Goal: Information Seeking & Learning: Check status

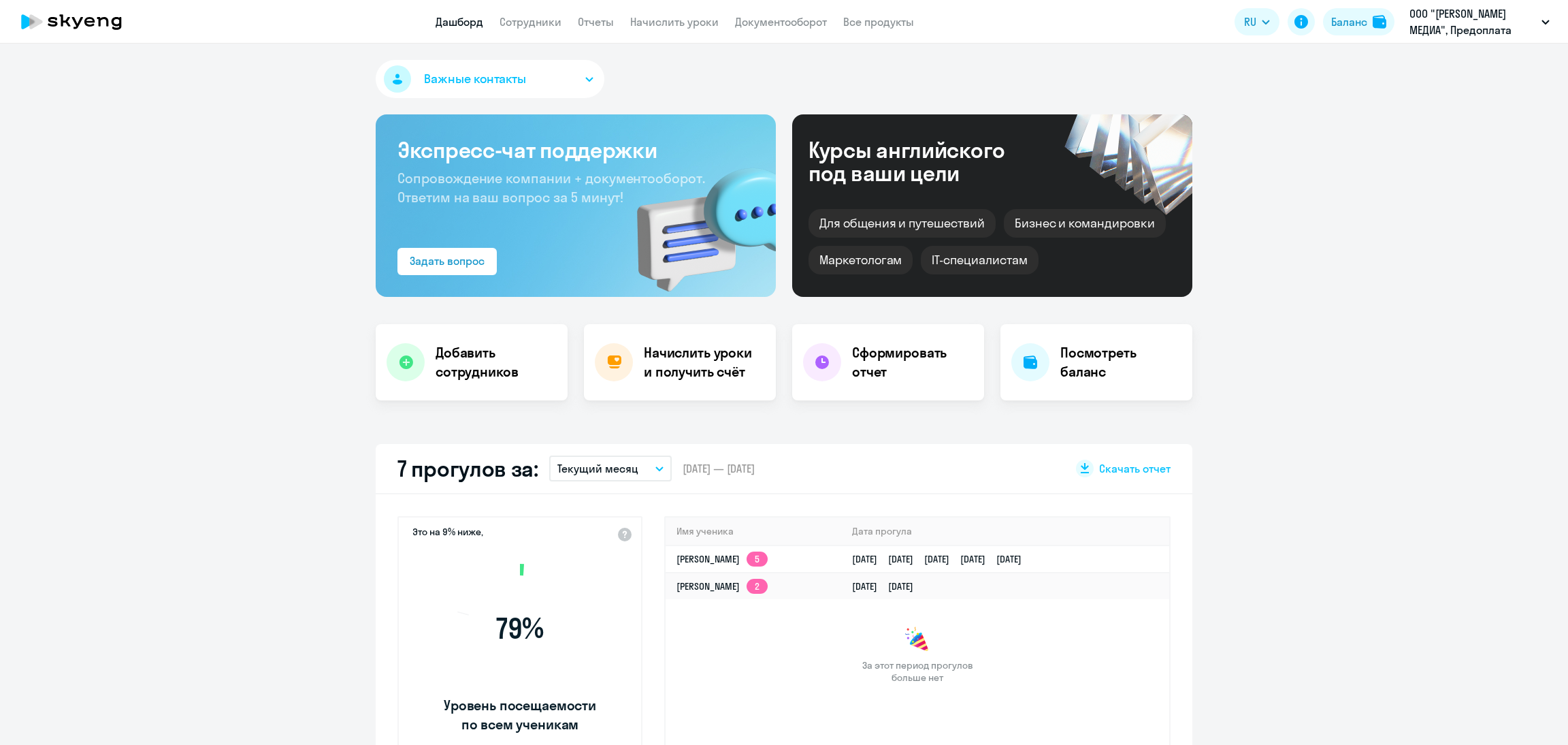
select select "30"
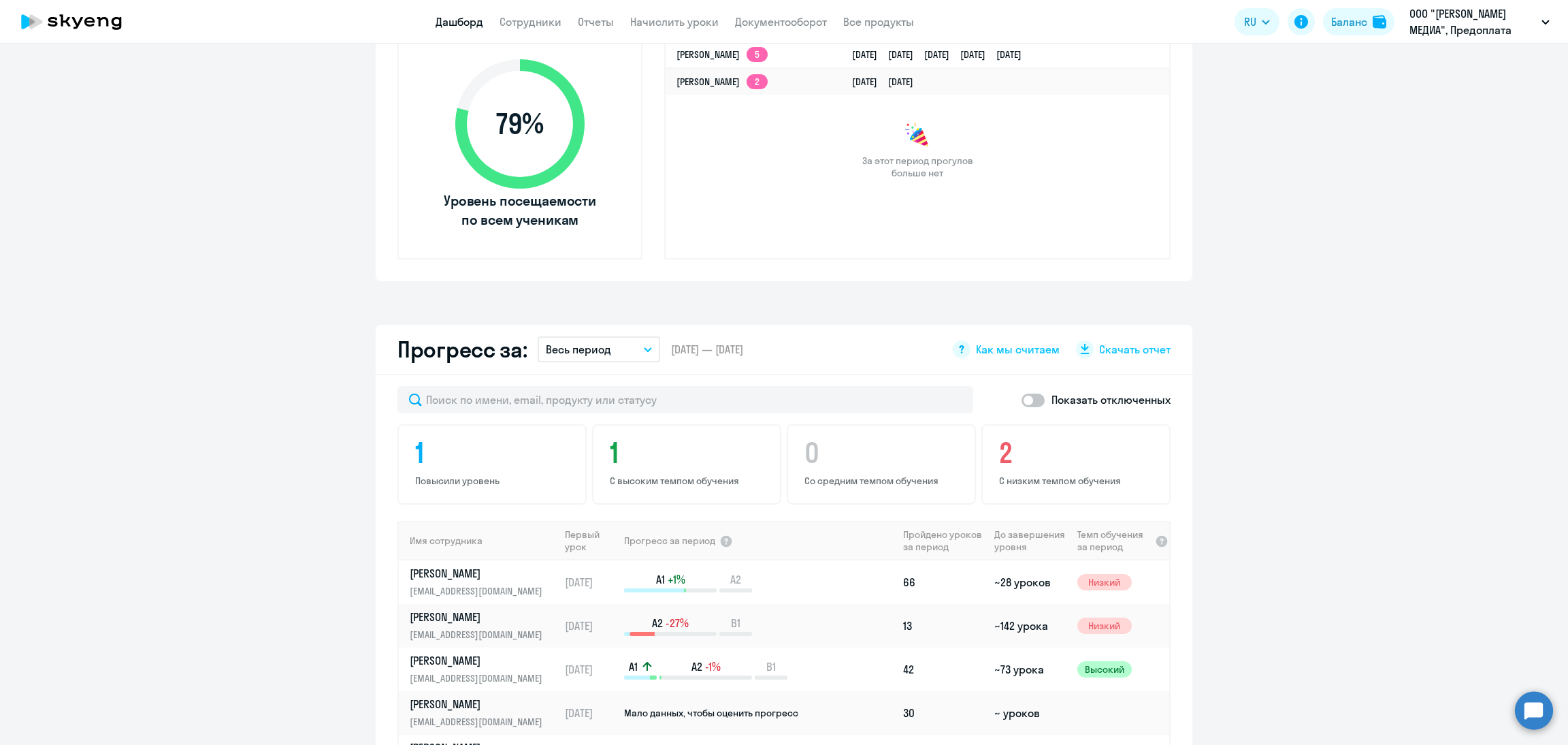
scroll to position [715, 0]
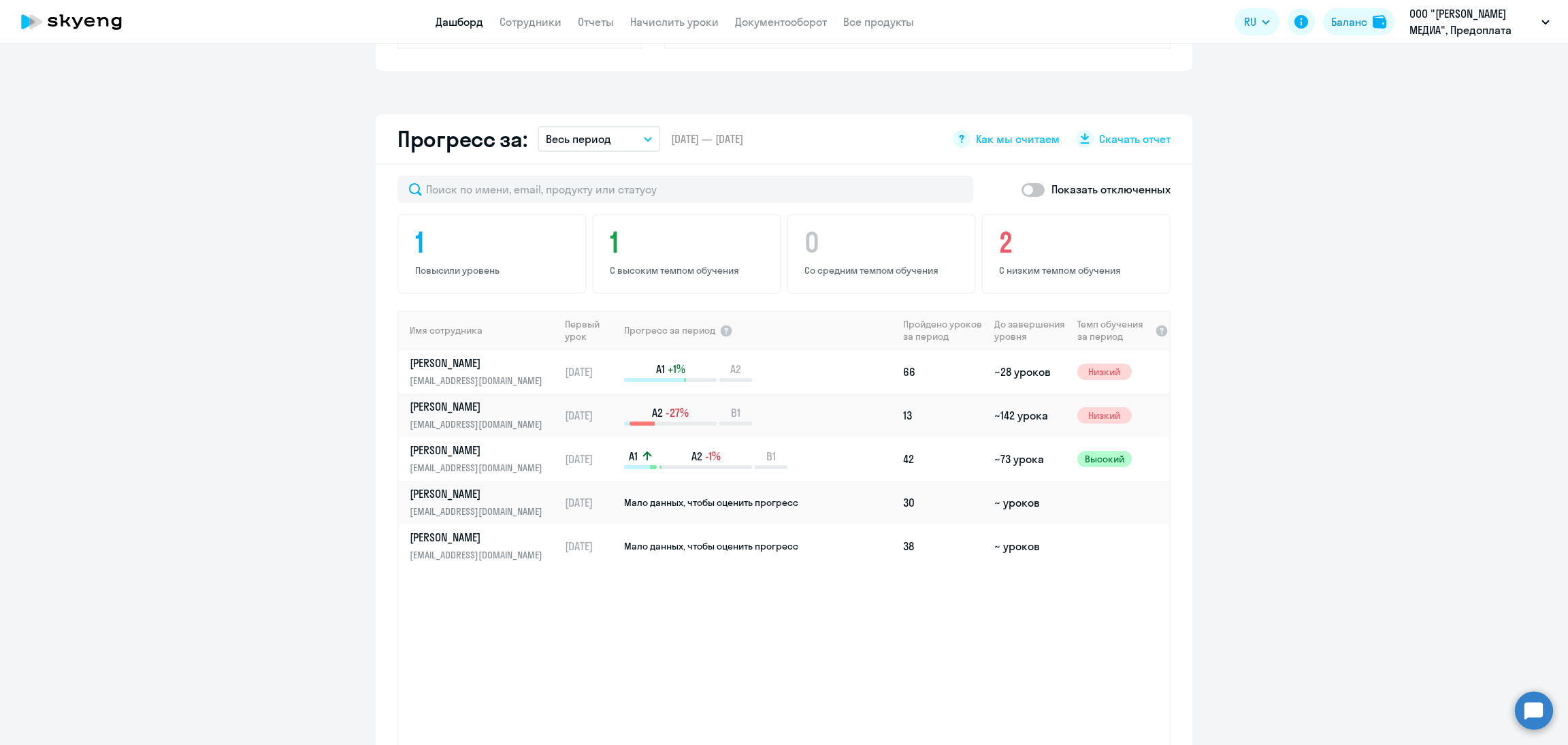
click at [471, 378] on p "[EMAIL_ADDRESS][DOMAIN_NAME]" at bounding box center [479, 381] width 140 height 15
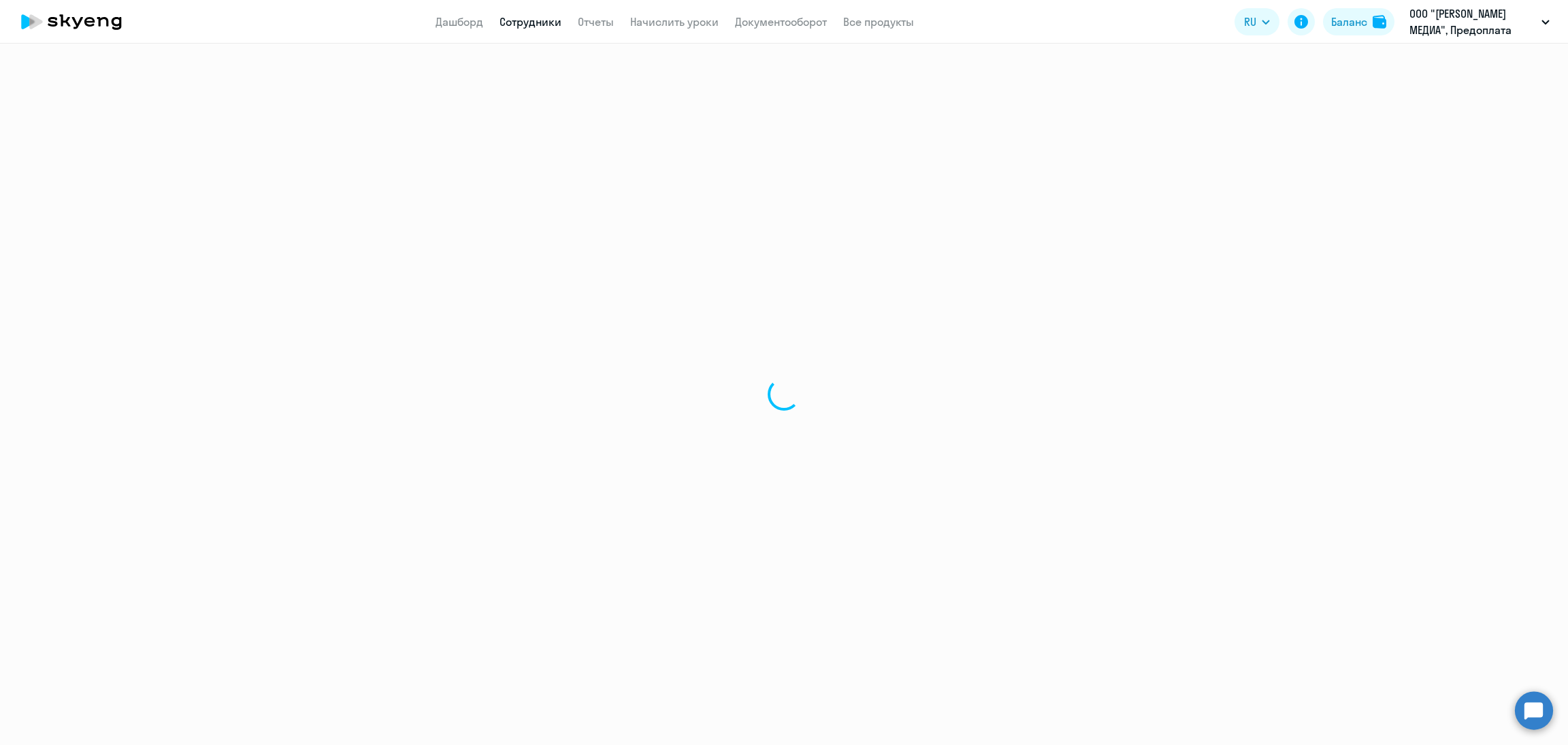
select select "english"
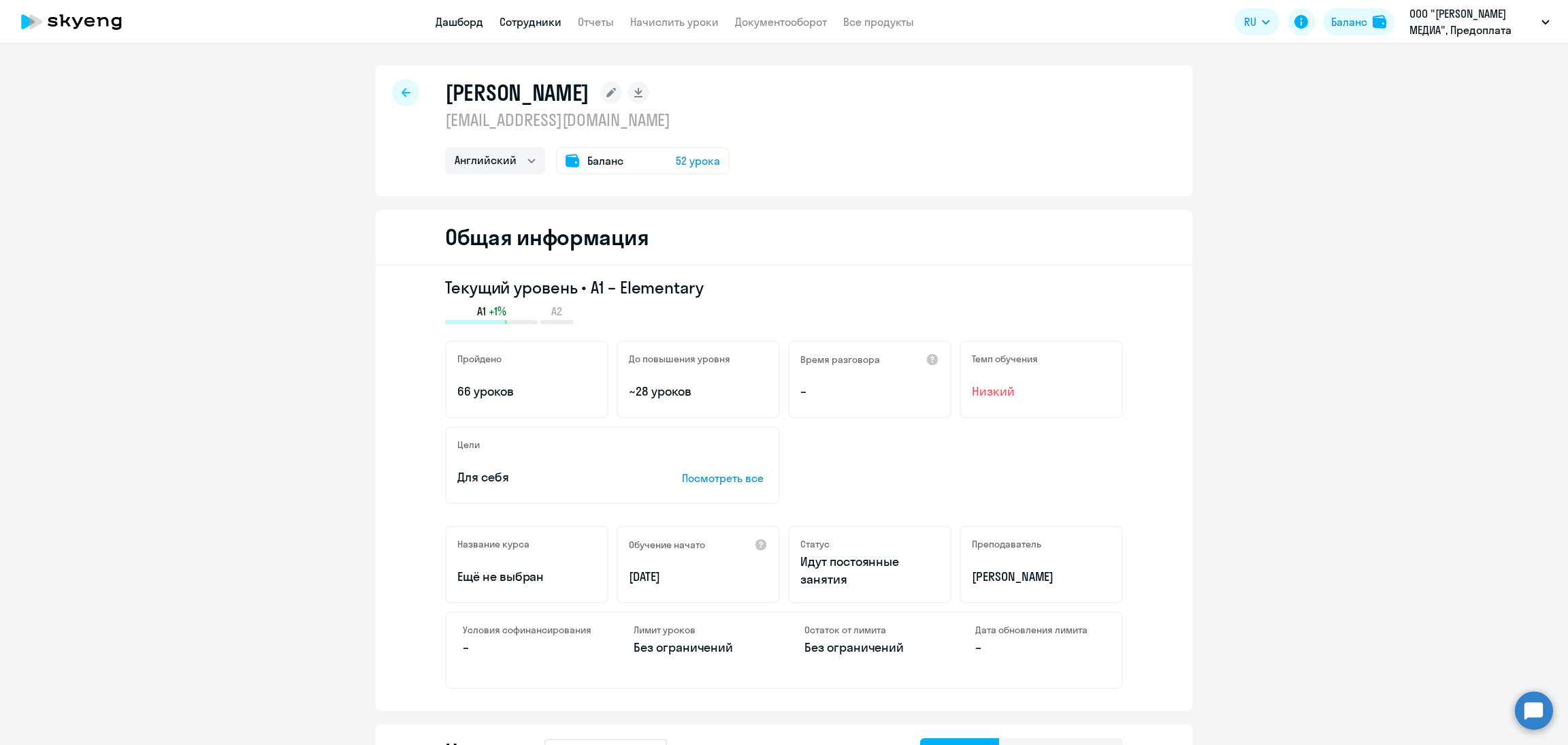
click at [455, 21] on link "Дашборд" at bounding box center [460, 22] width 48 height 14
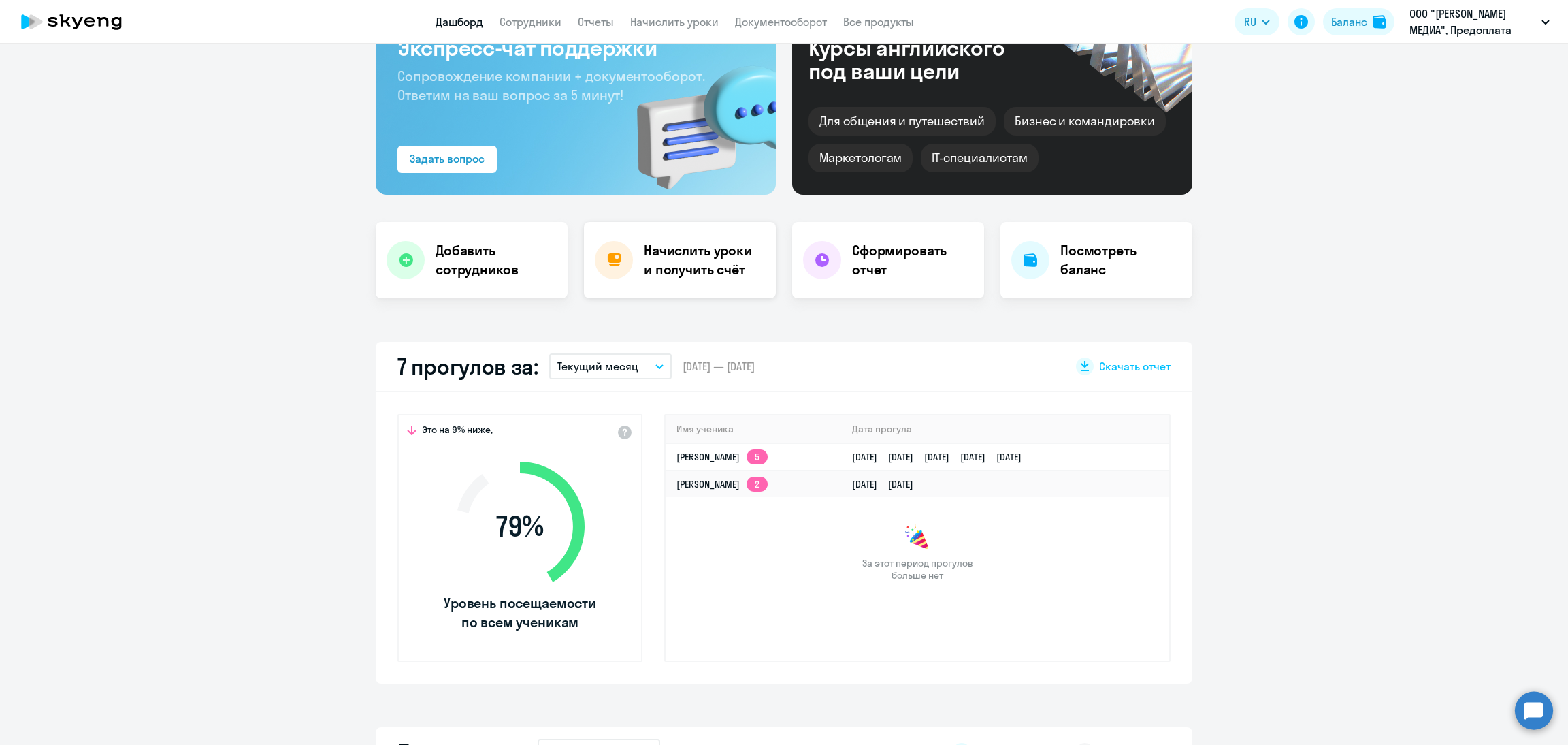
select select "30"
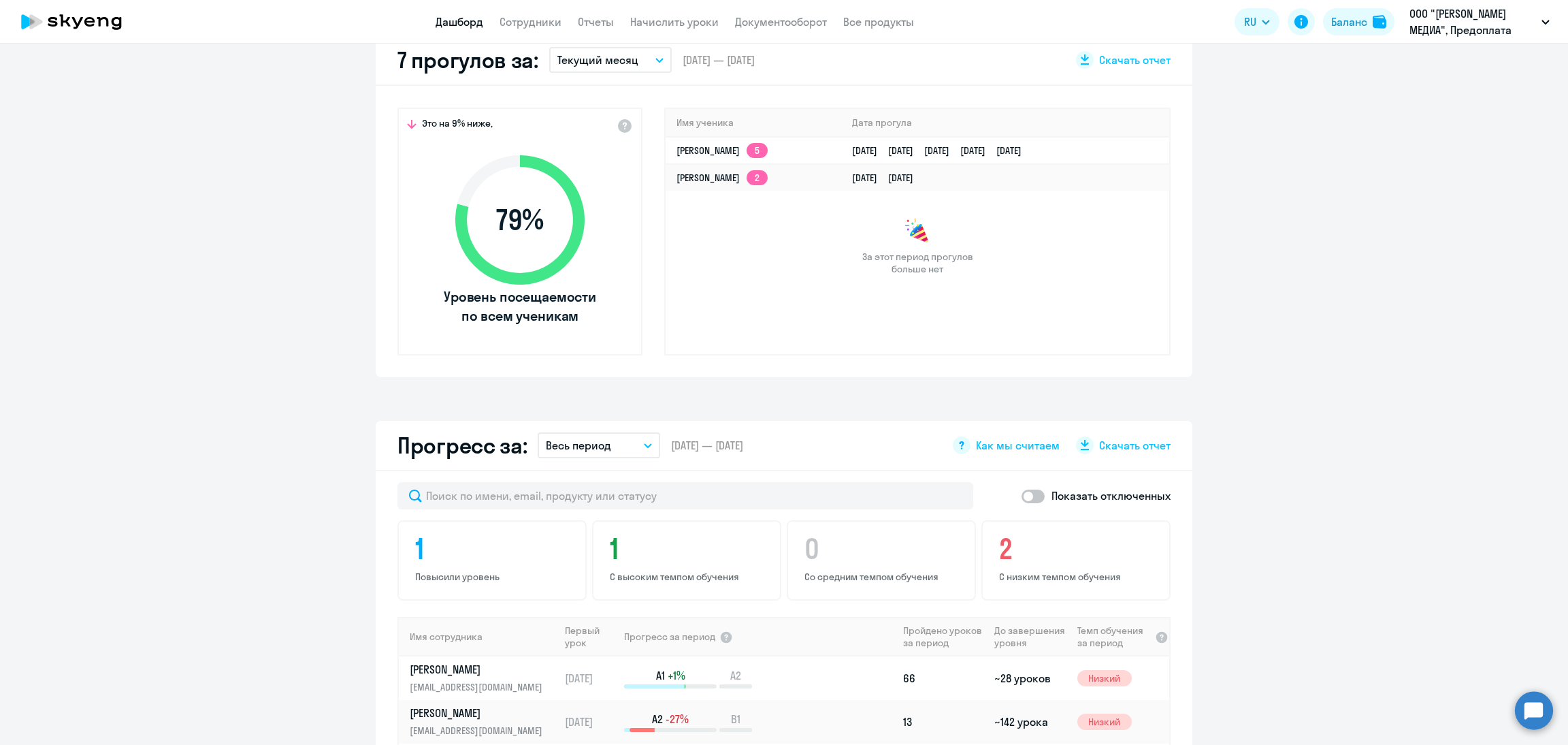
scroll to position [715, 0]
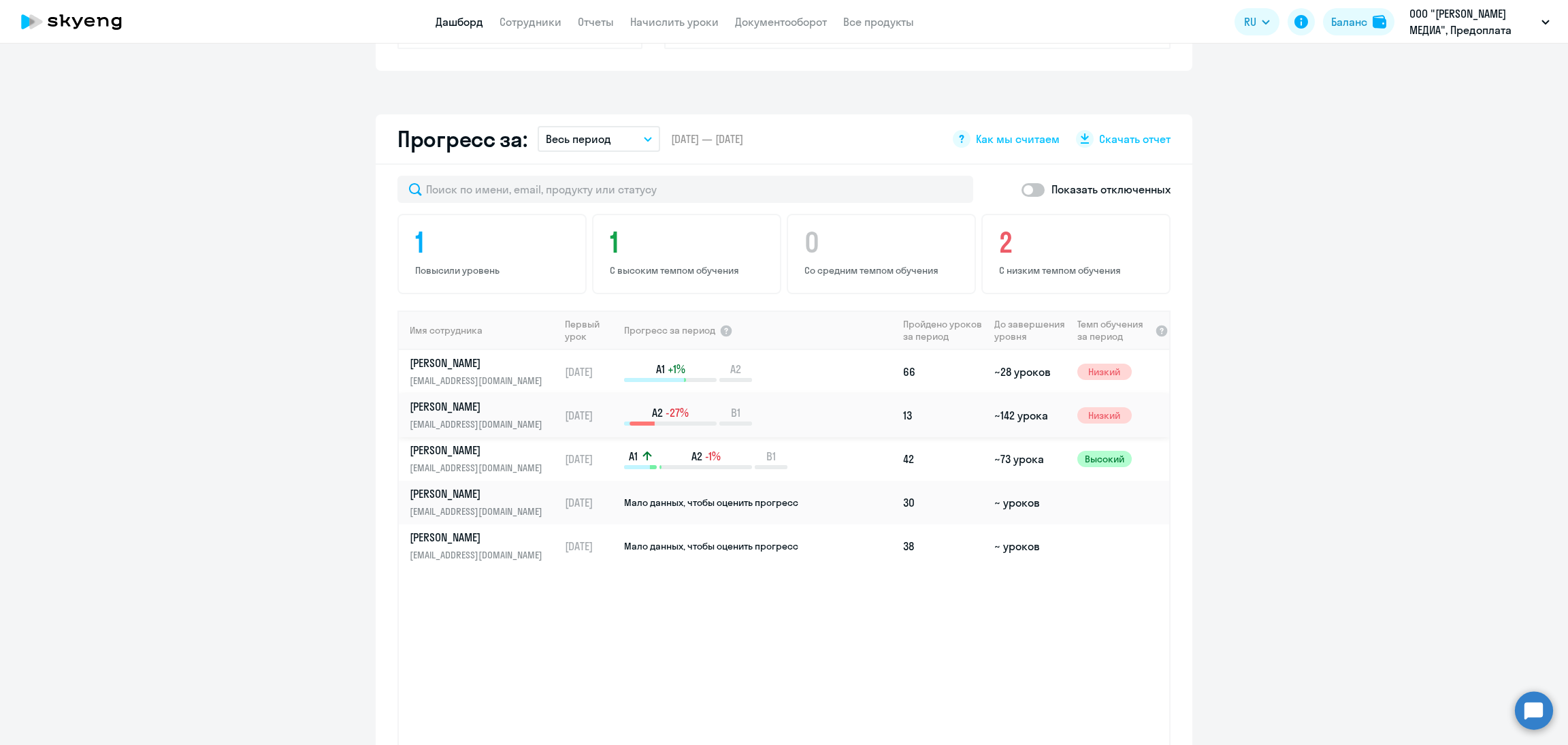
click at [547, 413] on link "[PERSON_NAME] [PERSON_NAME][EMAIL_ADDRESS][DOMAIN_NAME]" at bounding box center [484, 415] width 149 height 33
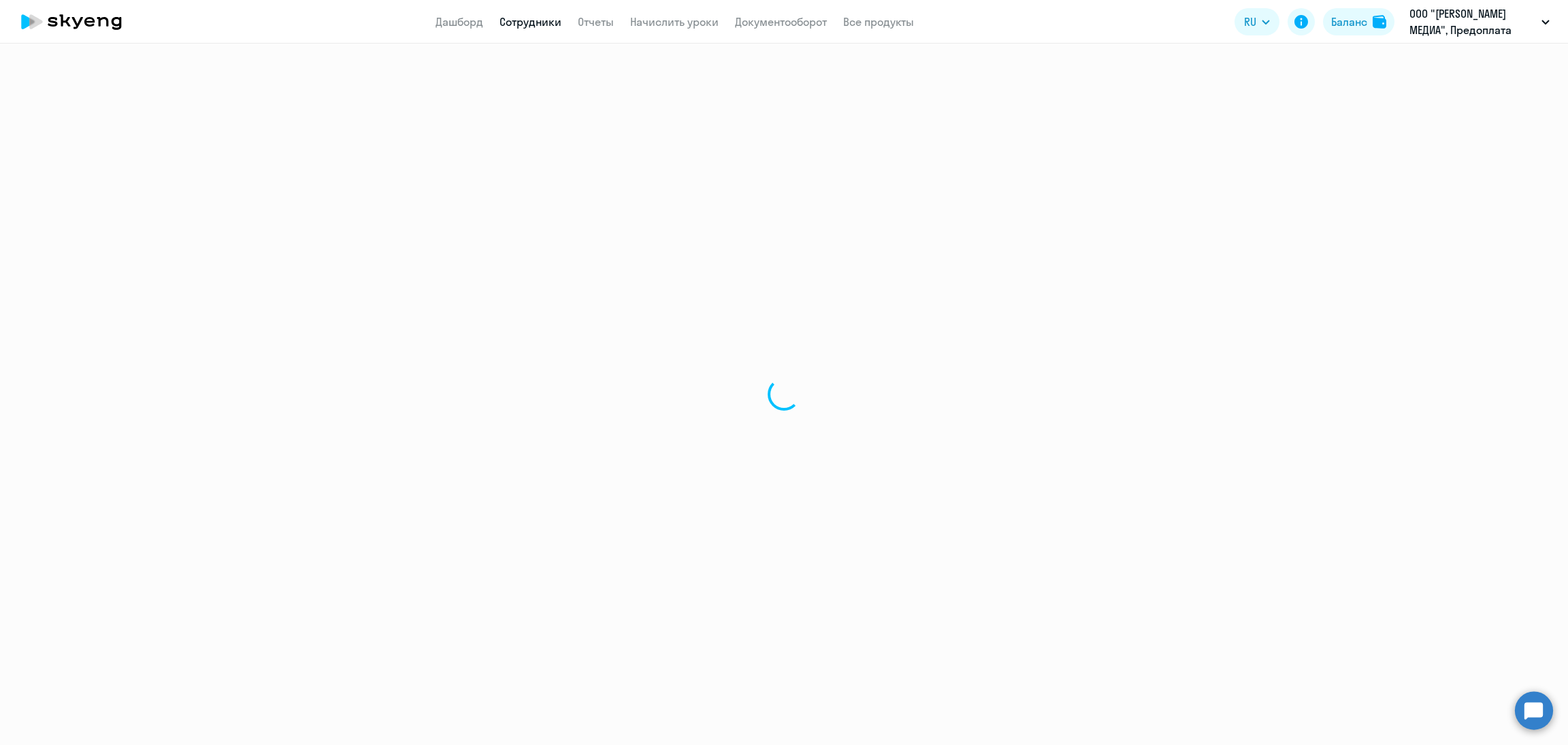
select select "english"
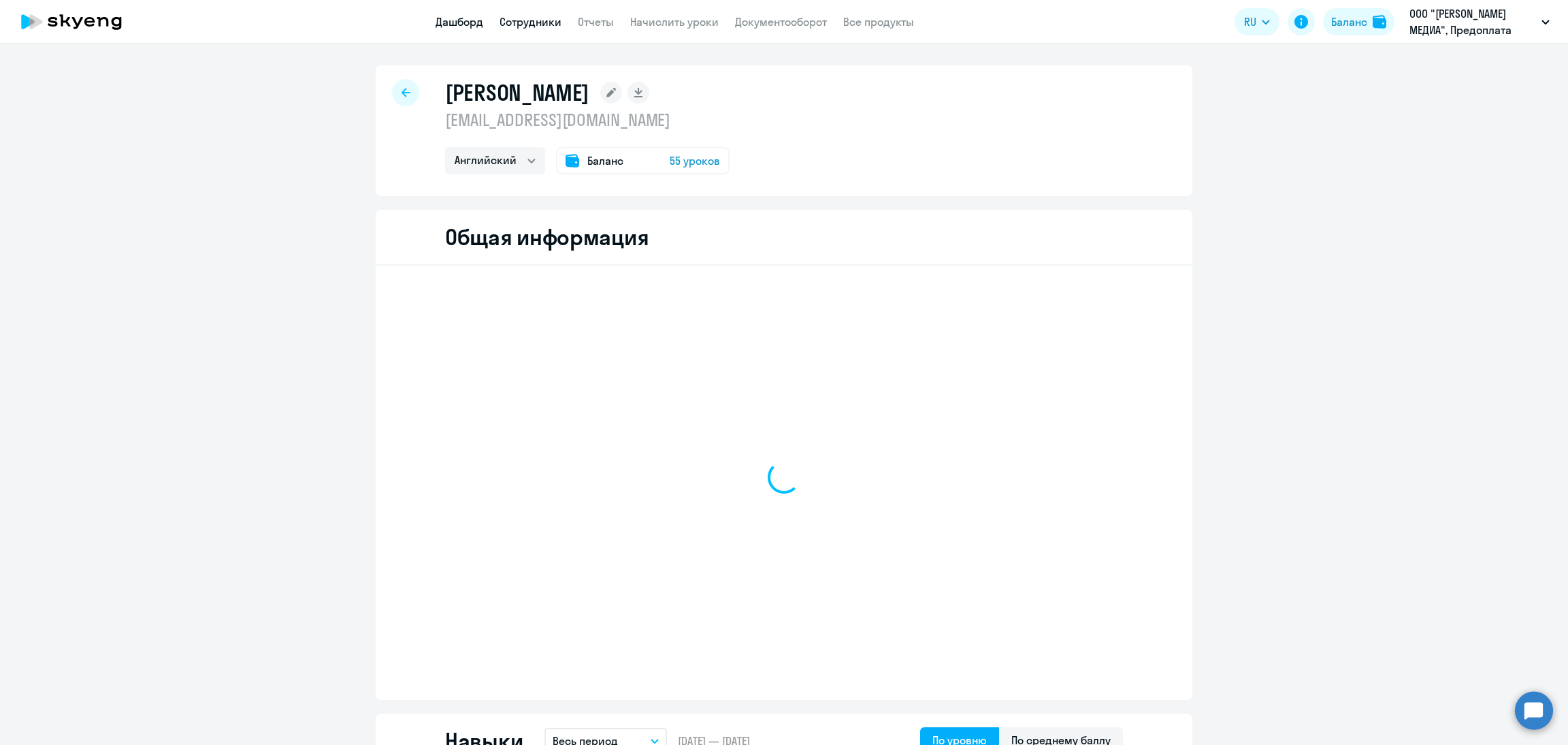
click at [446, 24] on link "Дашборд" at bounding box center [460, 22] width 48 height 14
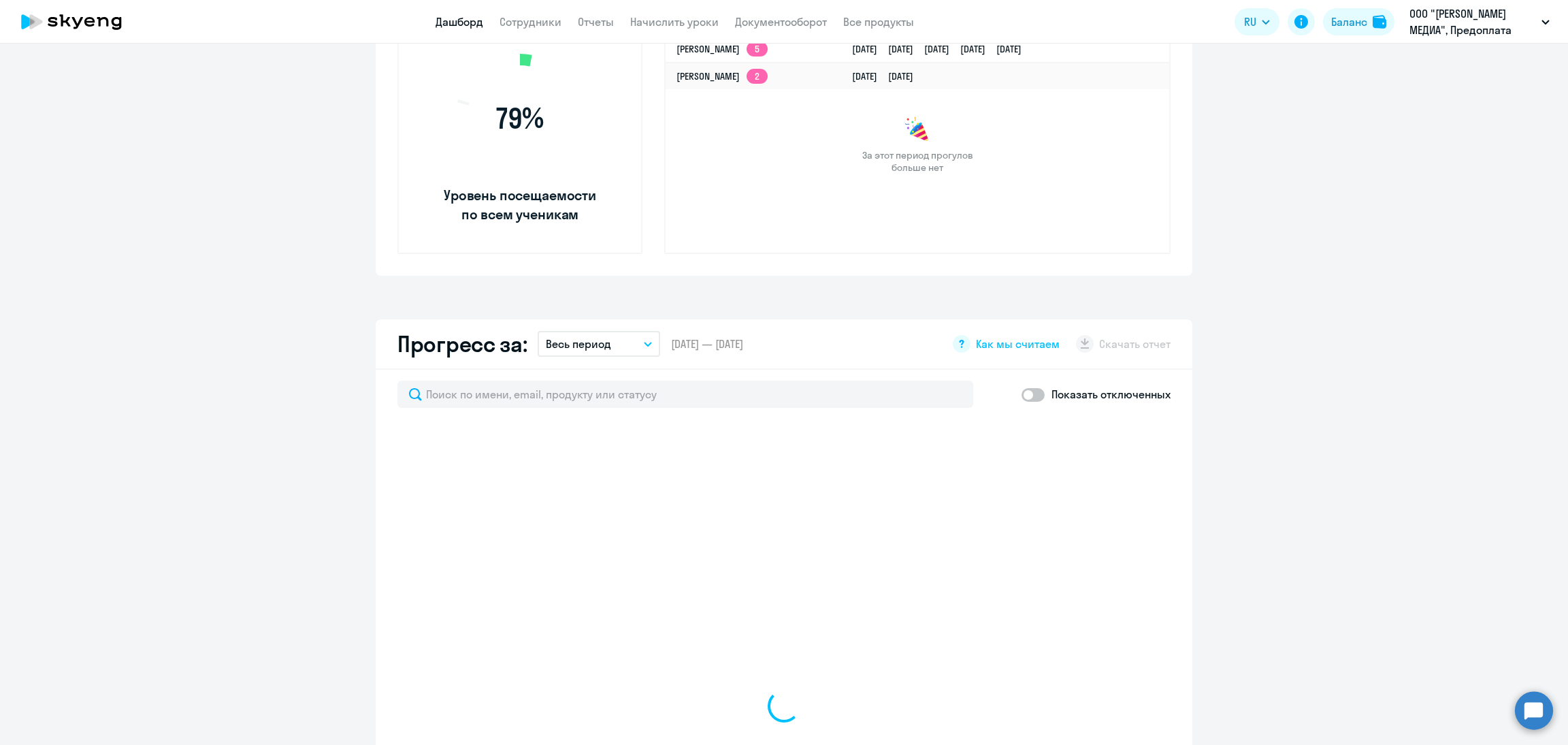
select select "30"
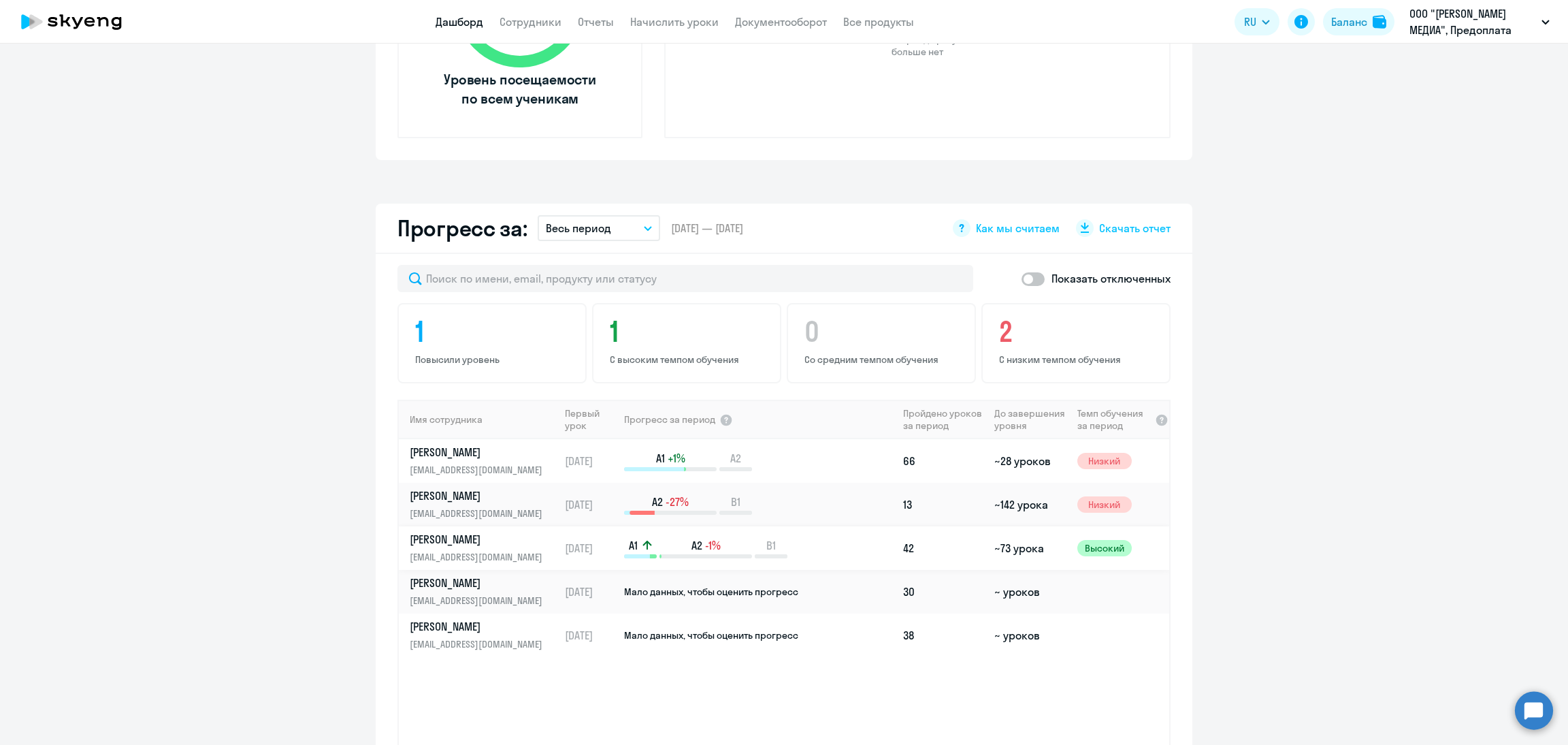
scroll to position [715, 0]
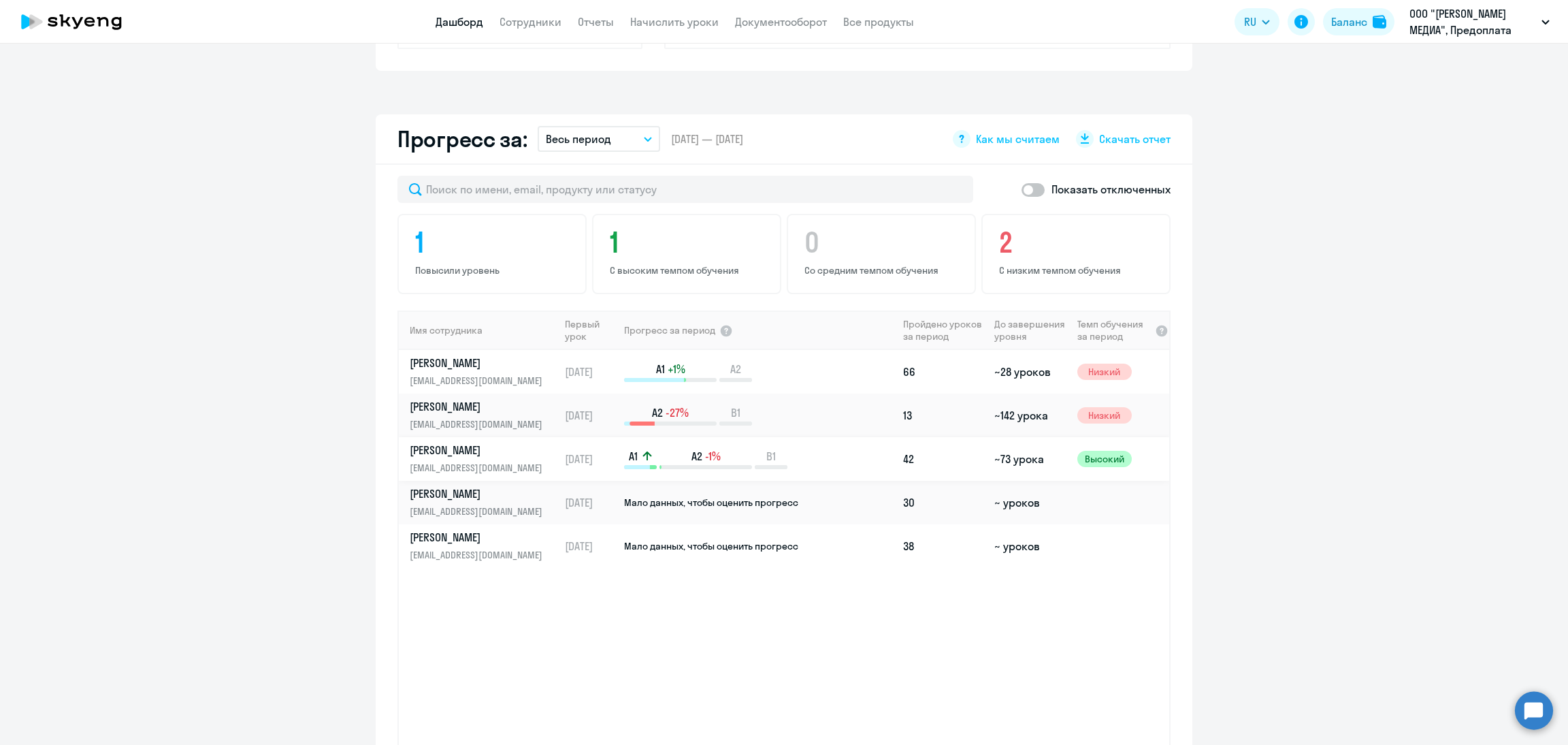
click at [474, 461] on p "[EMAIL_ADDRESS][DOMAIN_NAME]" at bounding box center [479, 468] width 140 height 15
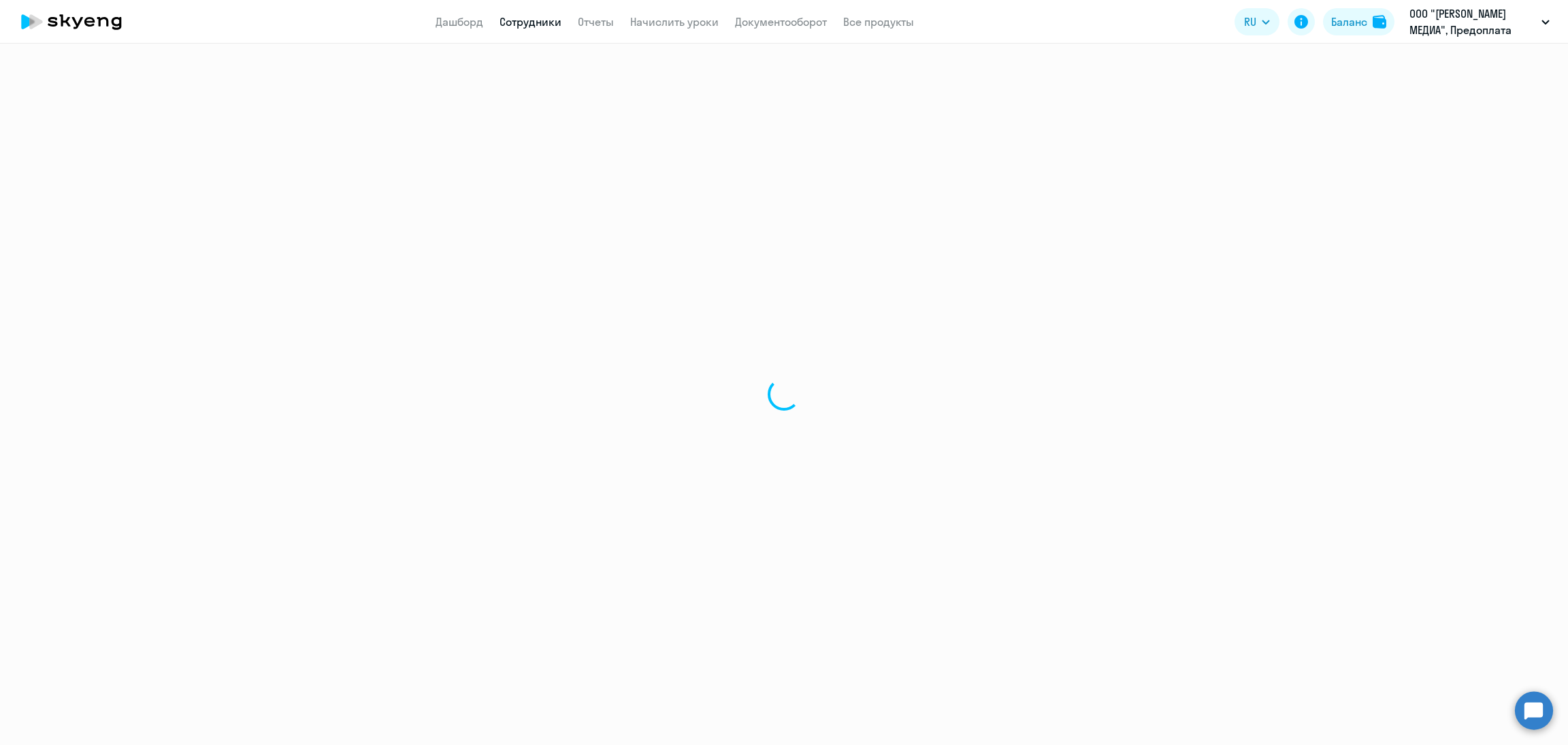
select select "english"
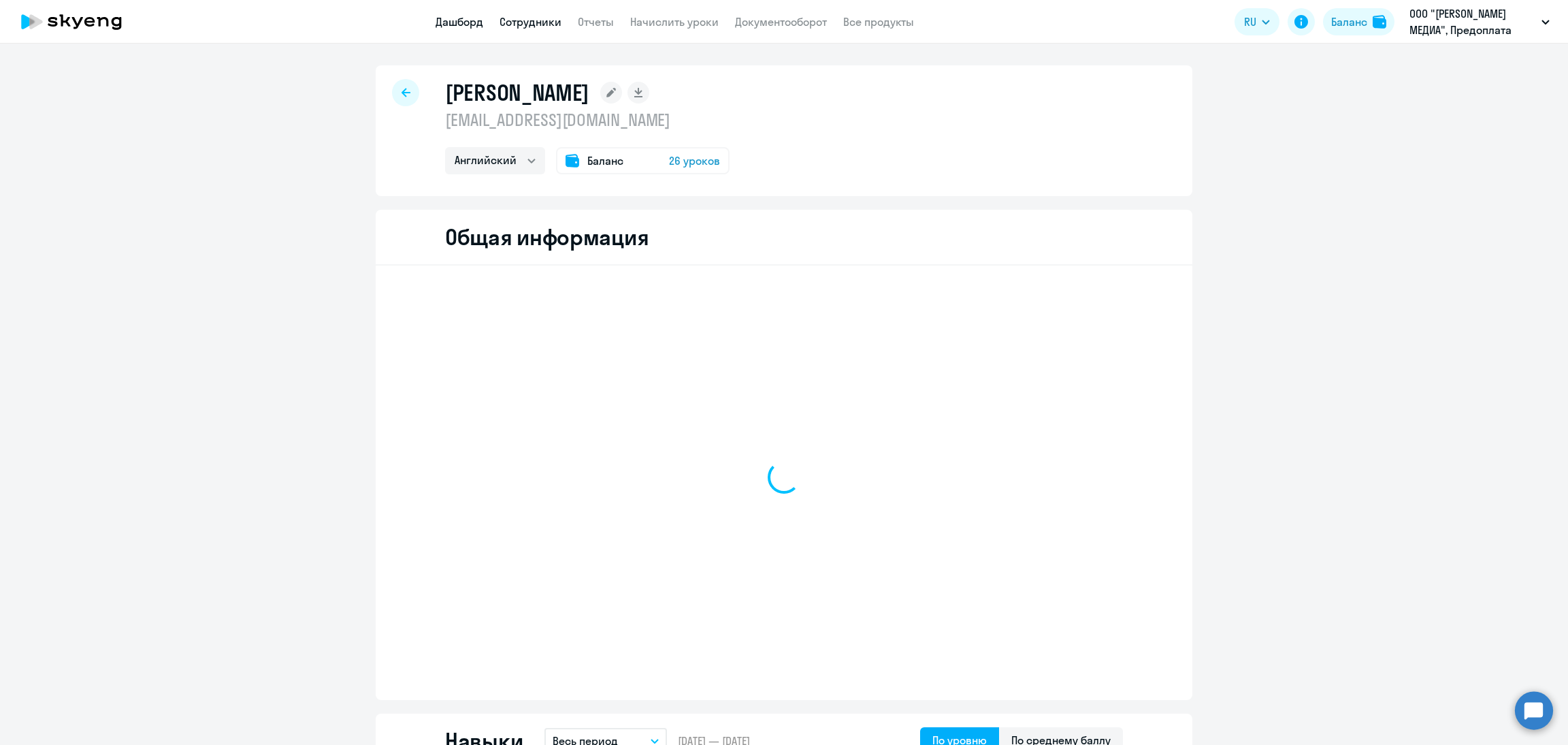
click at [458, 20] on link "Дашборд" at bounding box center [460, 22] width 48 height 14
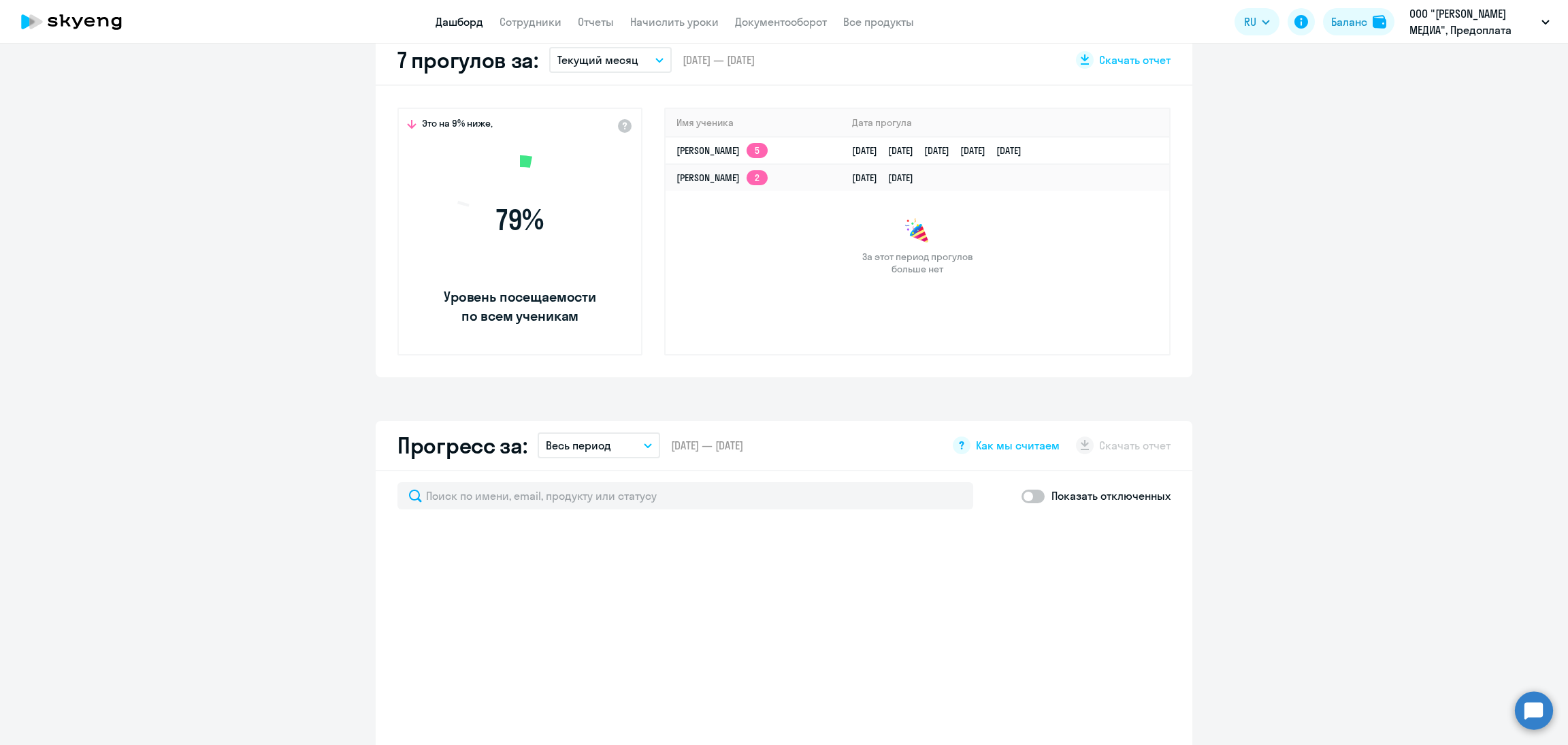
select select "30"
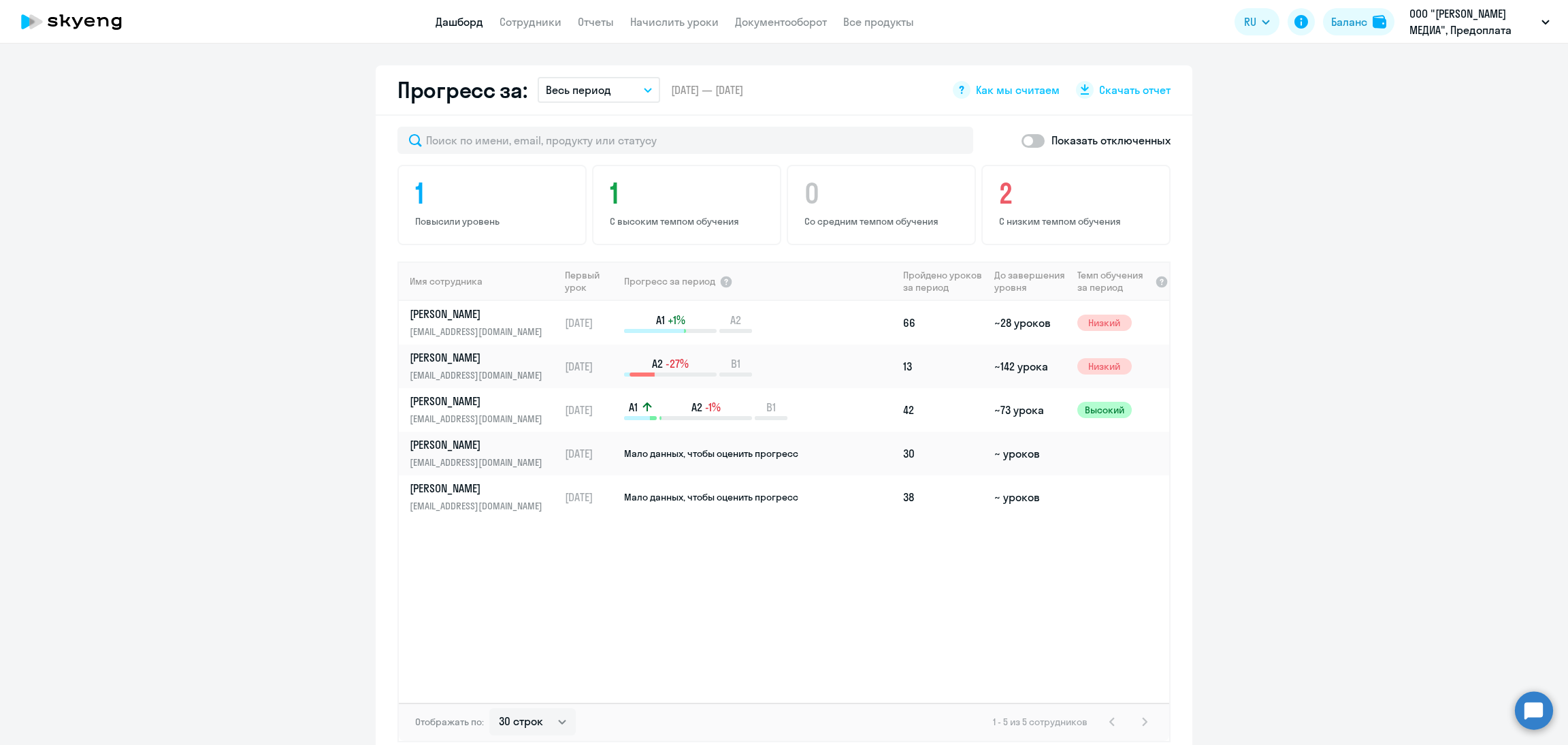
scroll to position [817, 0]
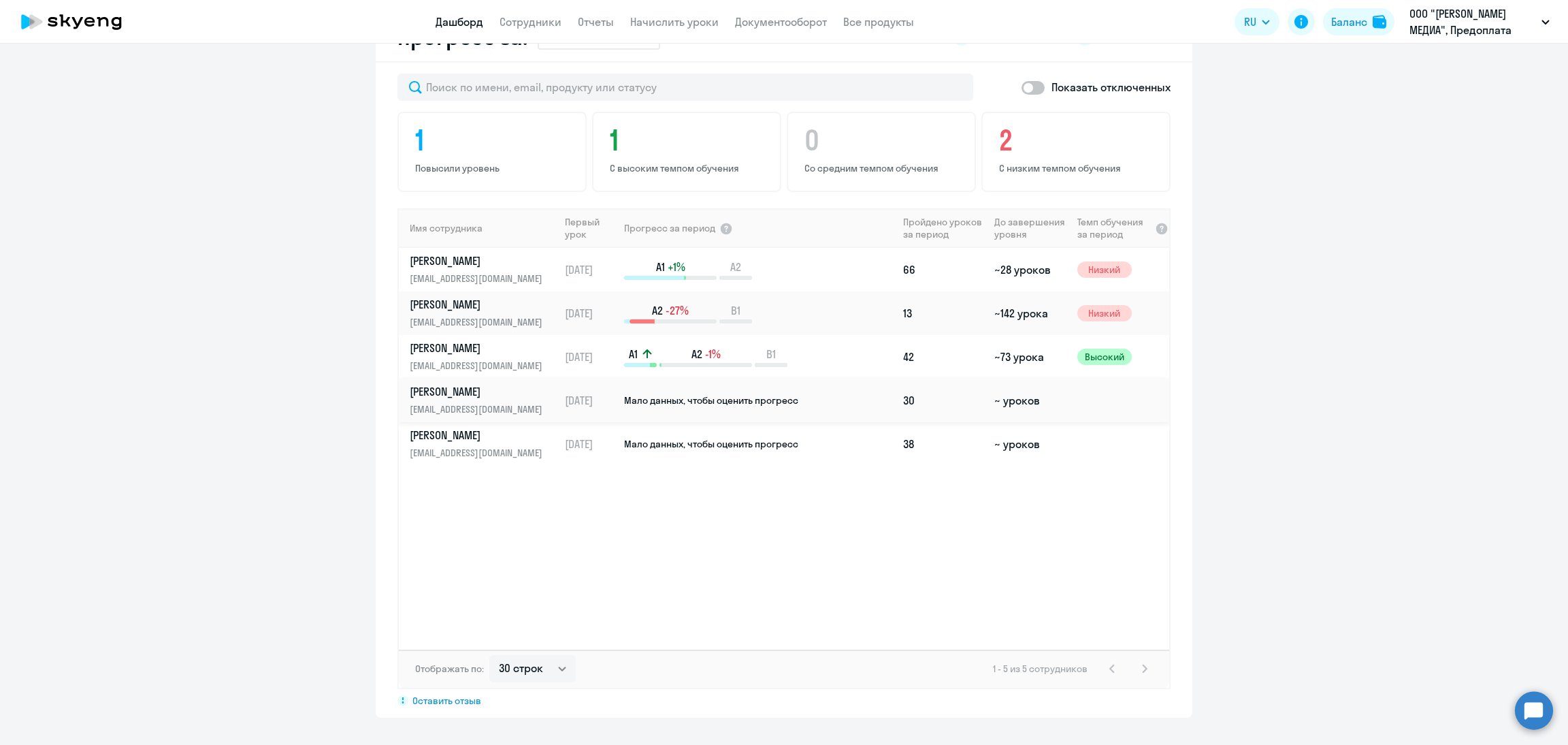
click at [454, 386] on p "[PERSON_NAME]" at bounding box center [479, 391] width 140 height 15
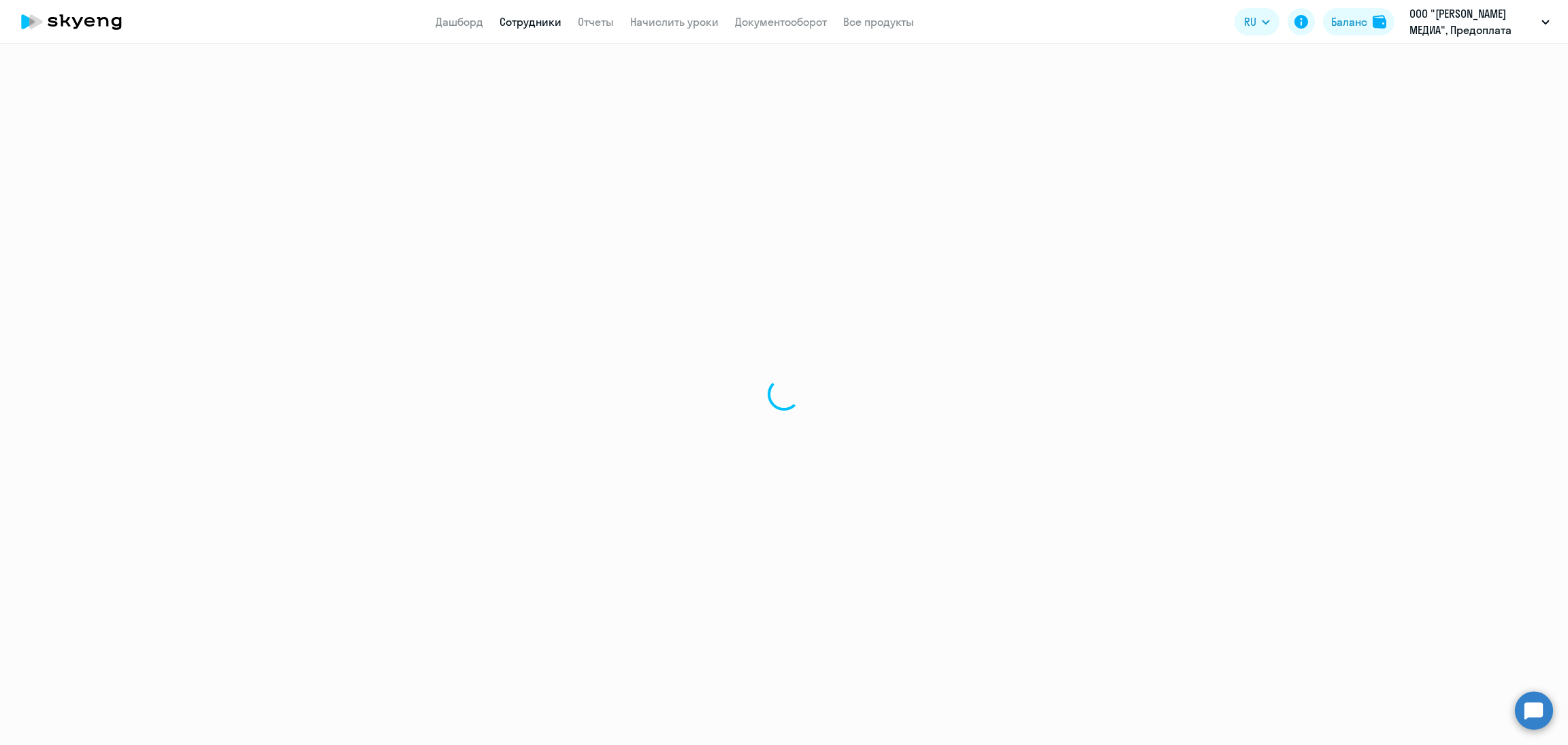
select select "english"
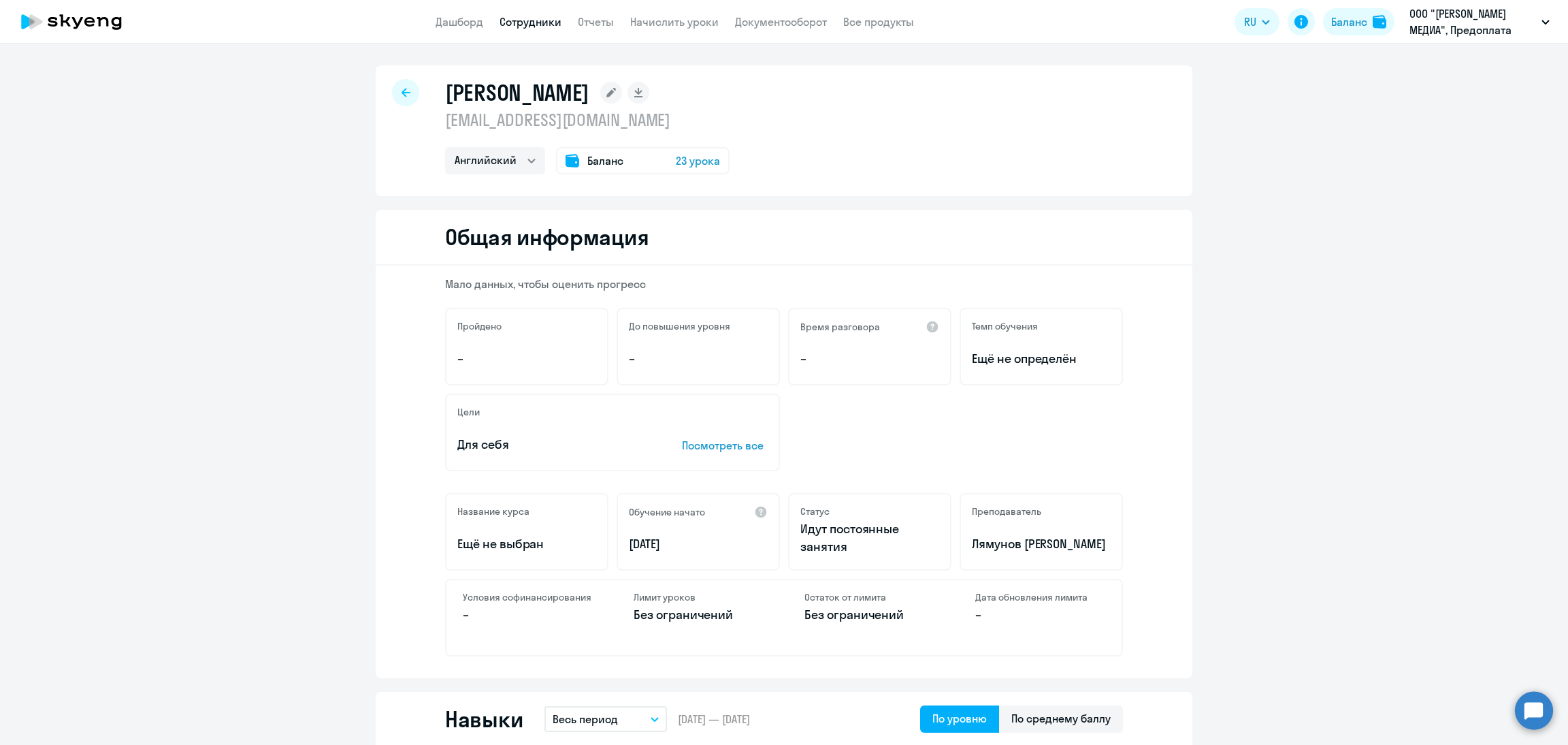
click at [395, 84] on div at bounding box center [405, 92] width 27 height 27
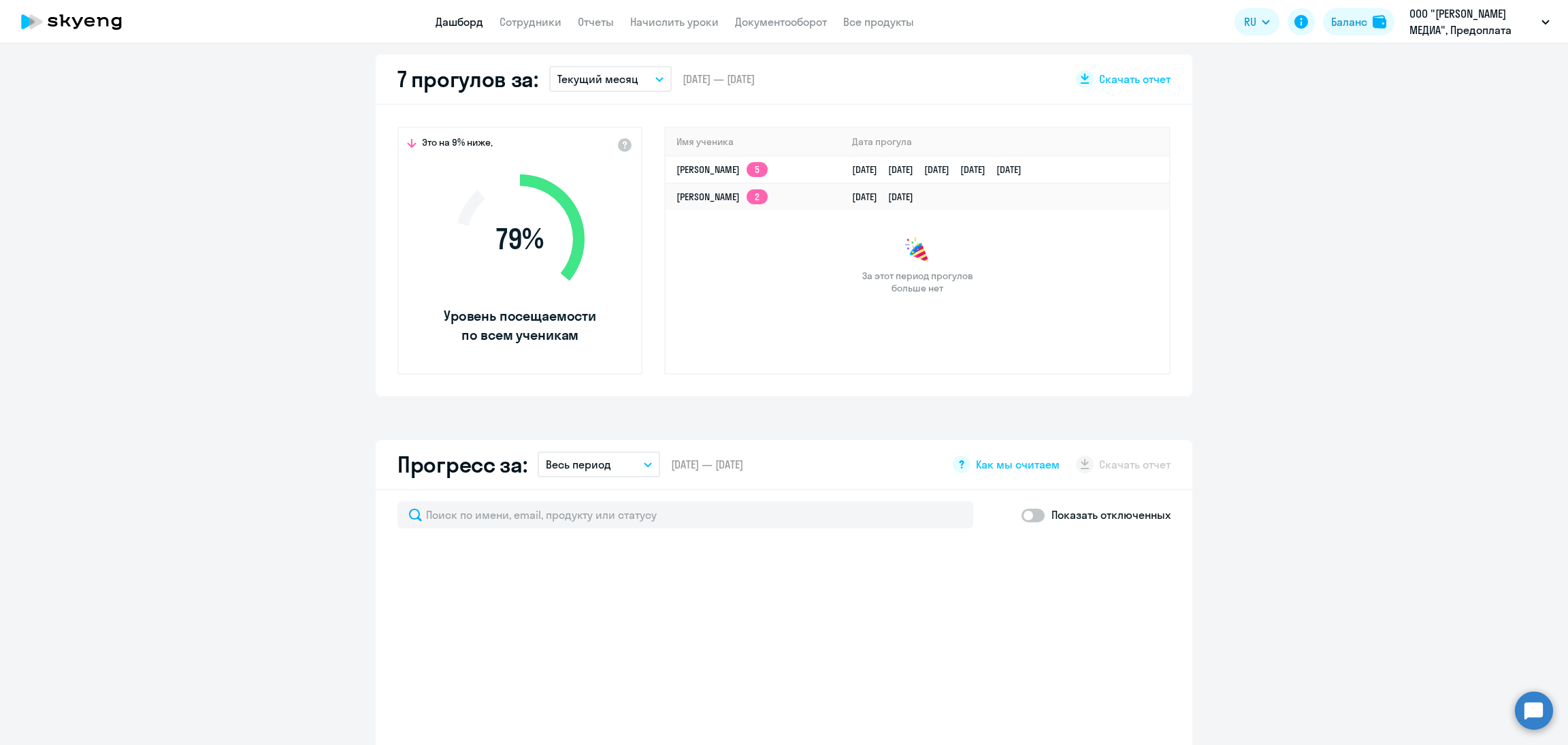
select select "30"
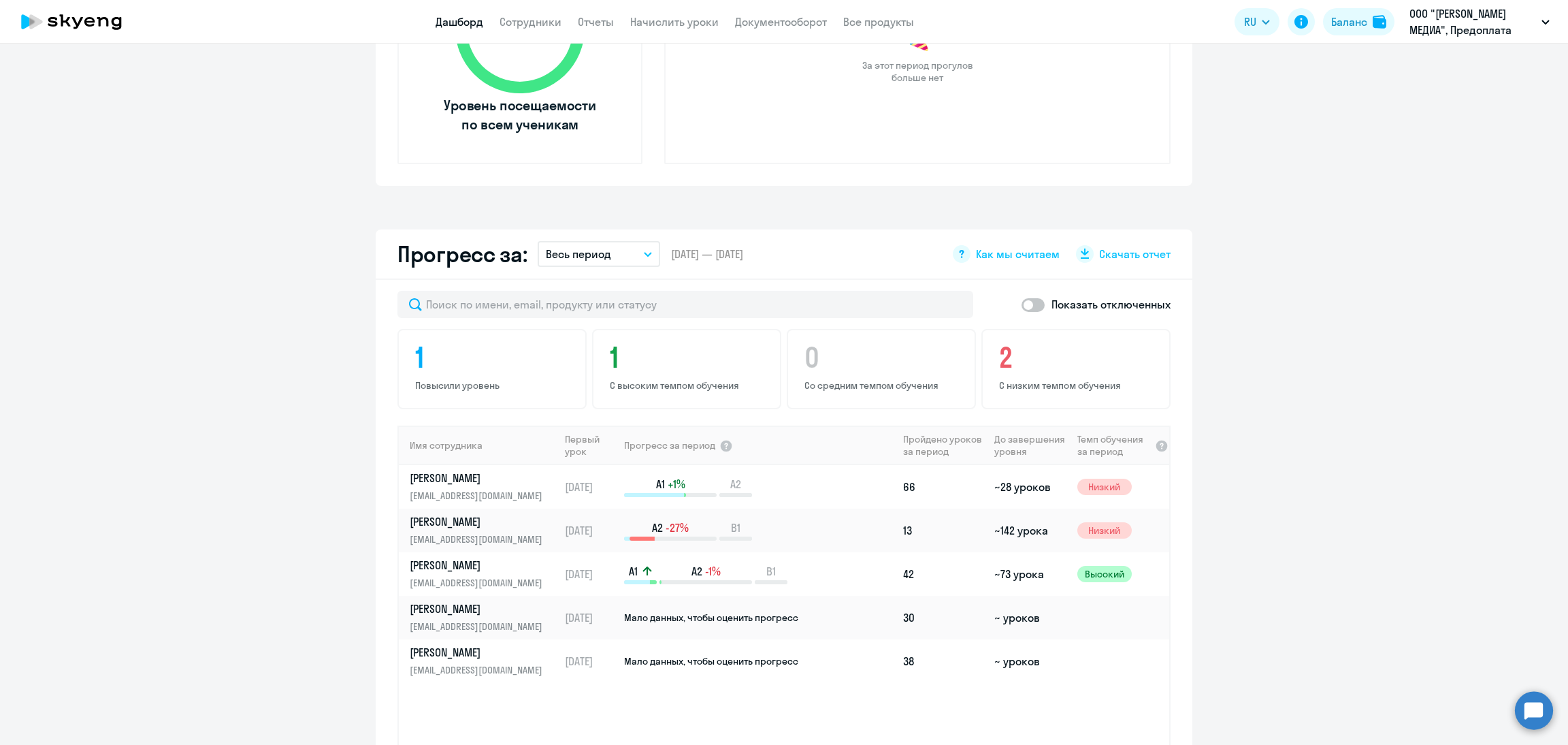
scroll to position [817, 0]
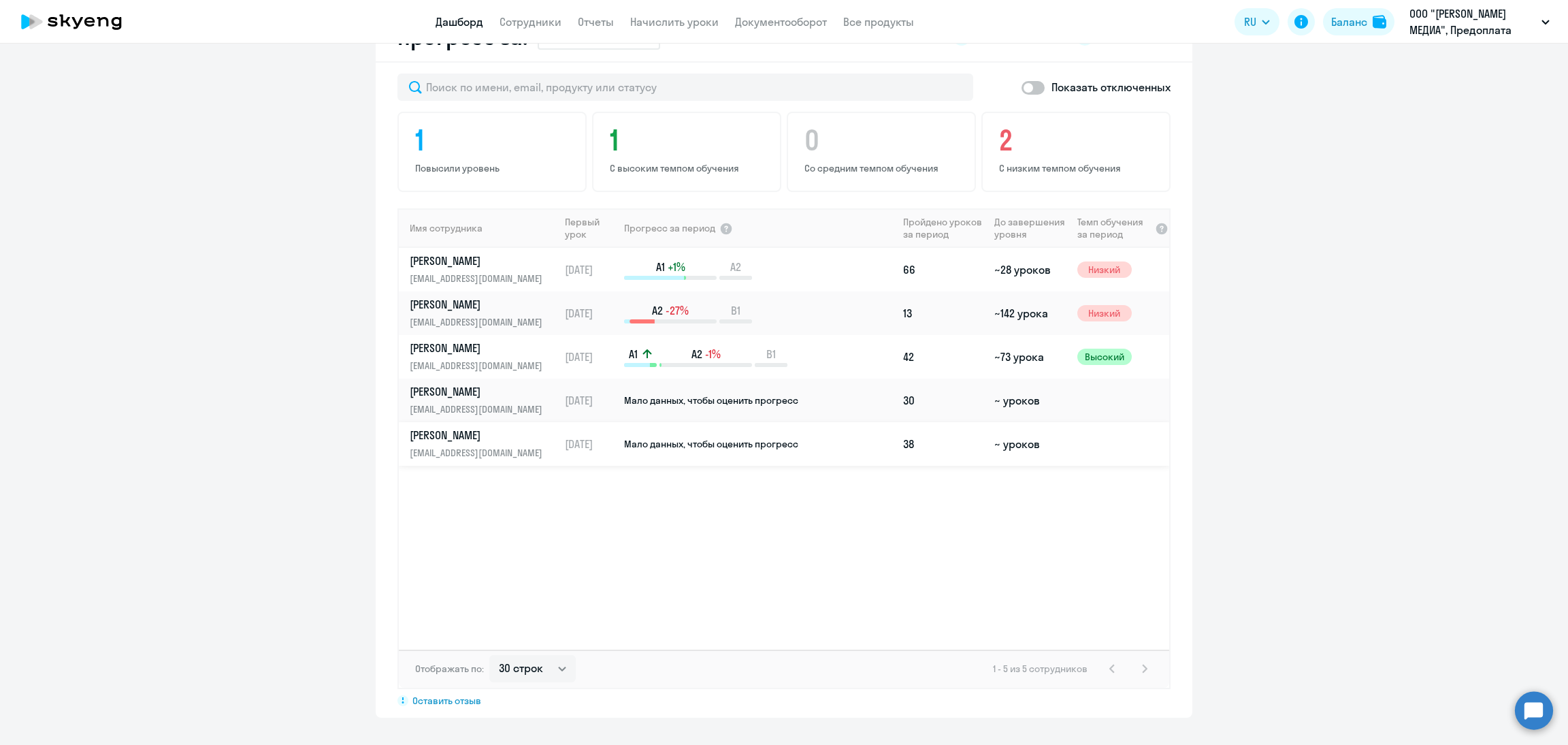
click at [502, 446] on p "[EMAIL_ADDRESS][DOMAIN_NAME]" at bounding box center [479, 453] width 140 height 15
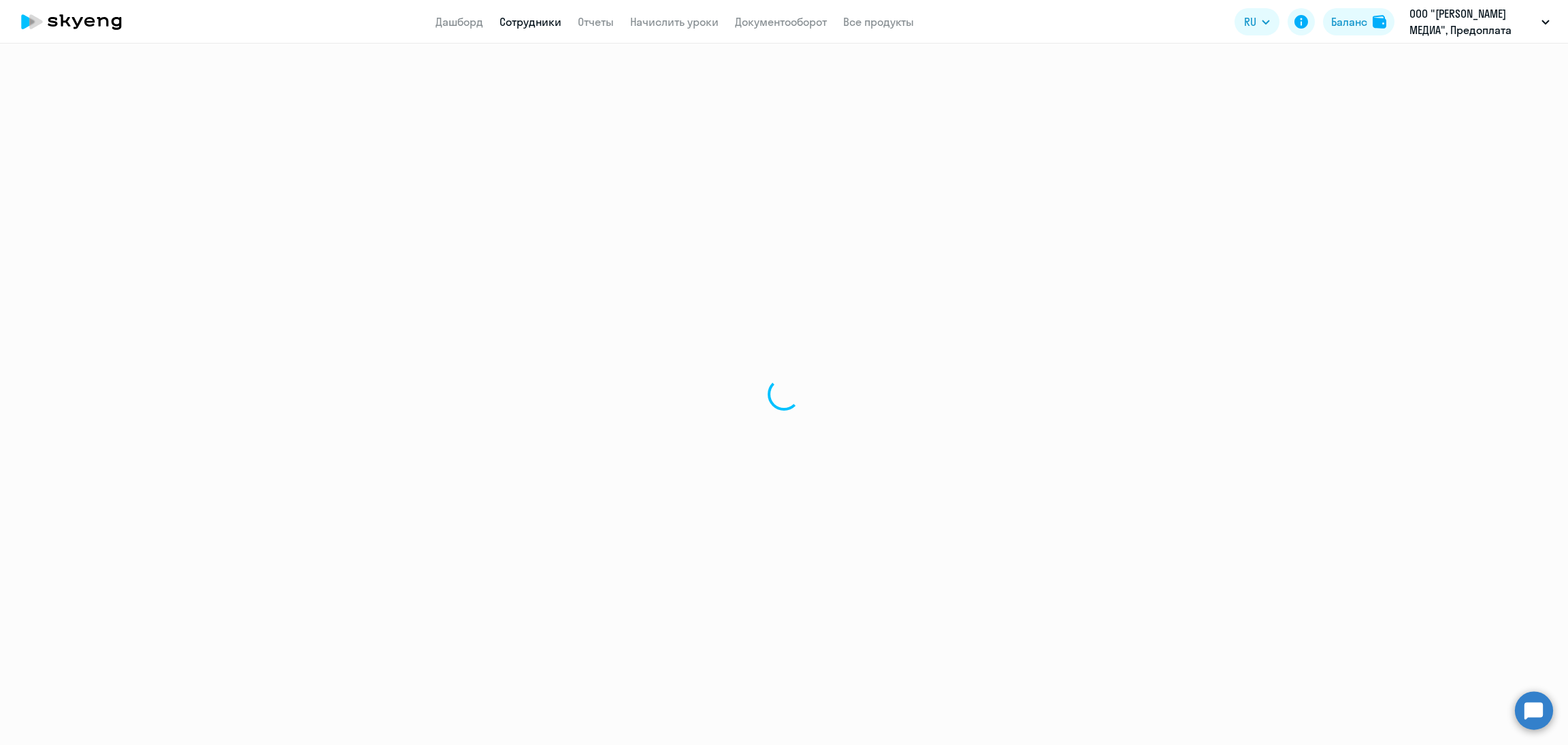
select select "english"
